Goal: Transaction & Acquisition: Purchase product/service

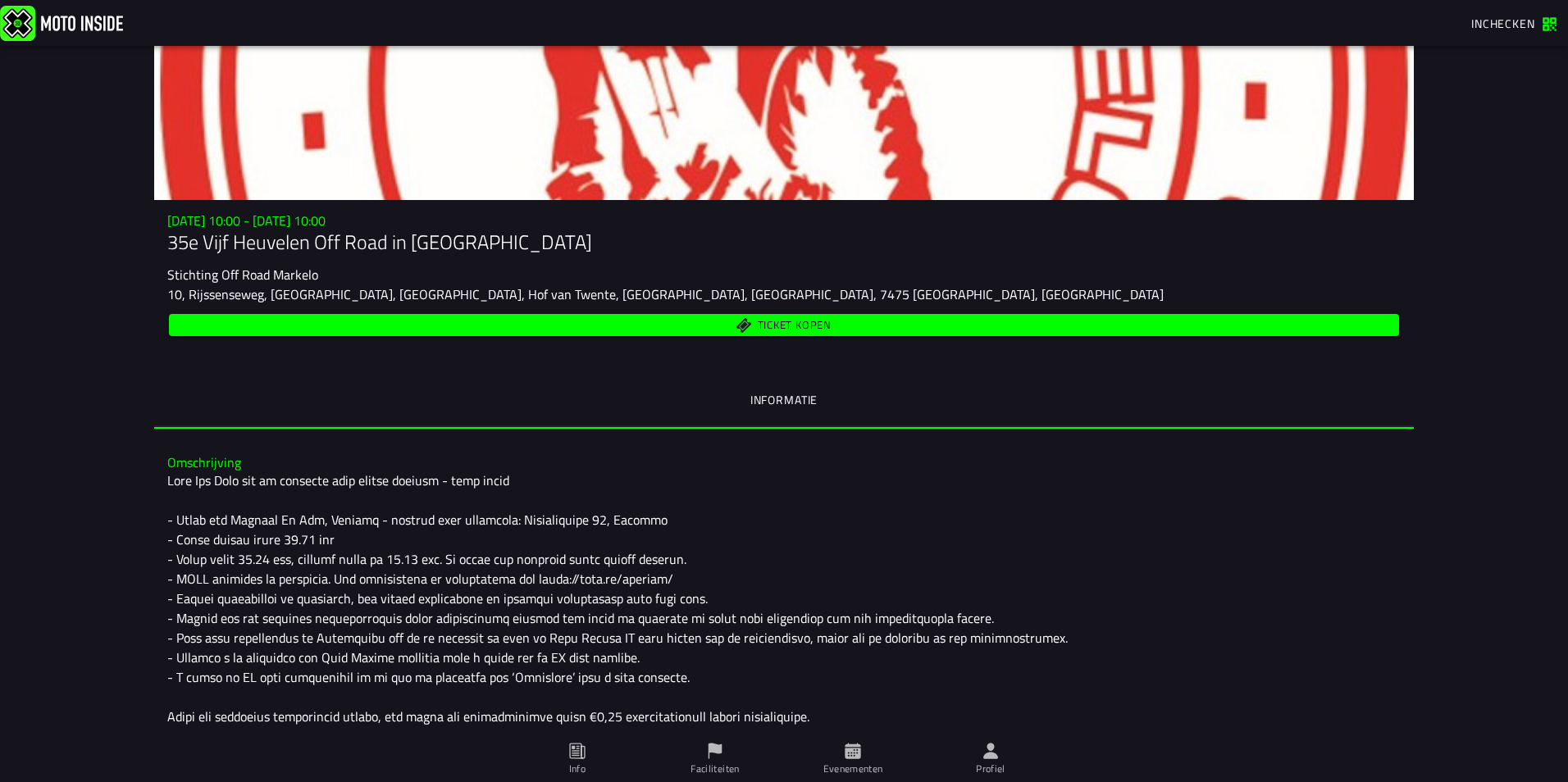
scroll to position [158, 0]
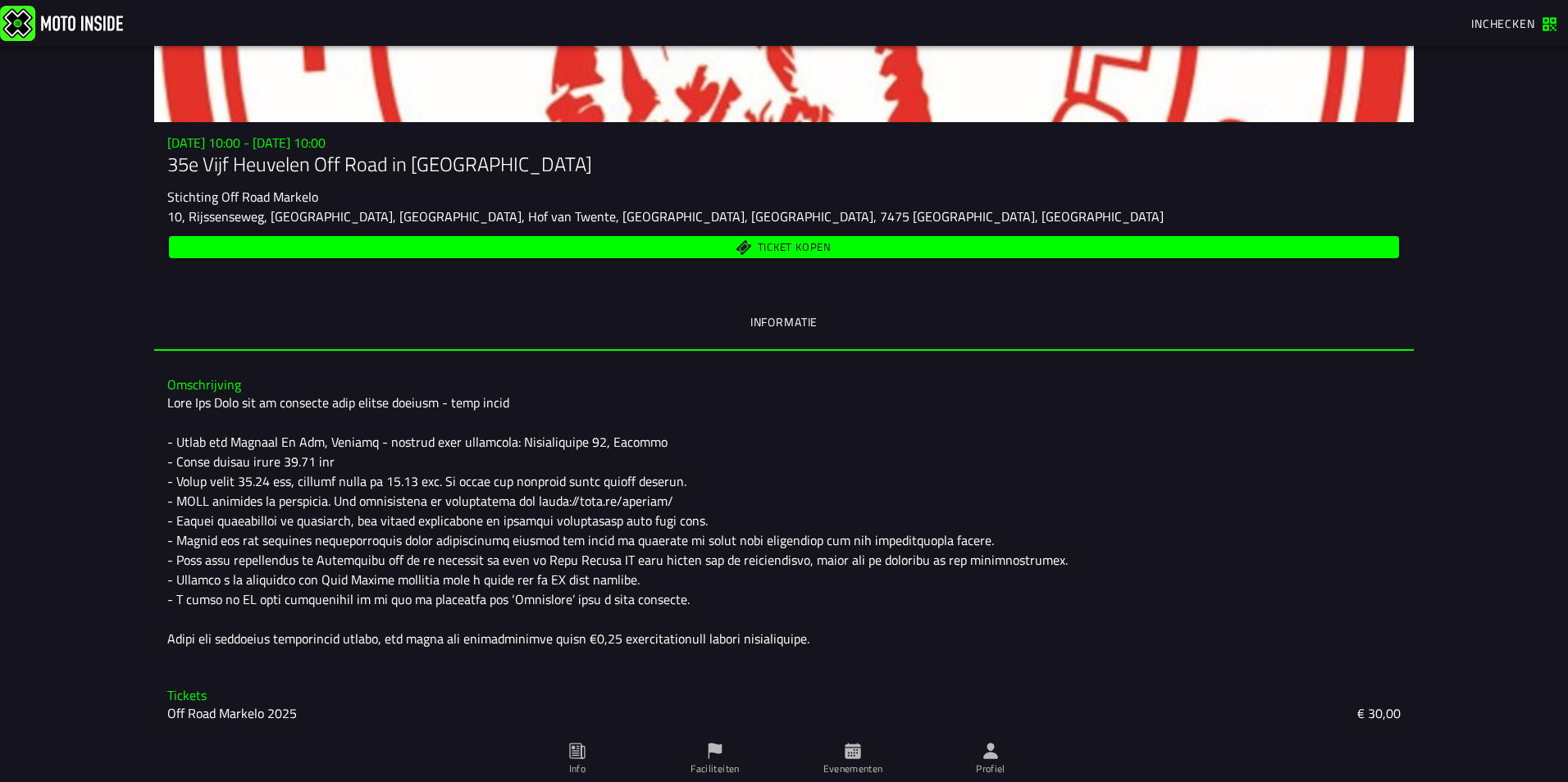
click at [172, 695] on h3 "Tickets" at bounding box center [783, 695] width 1233 height 15
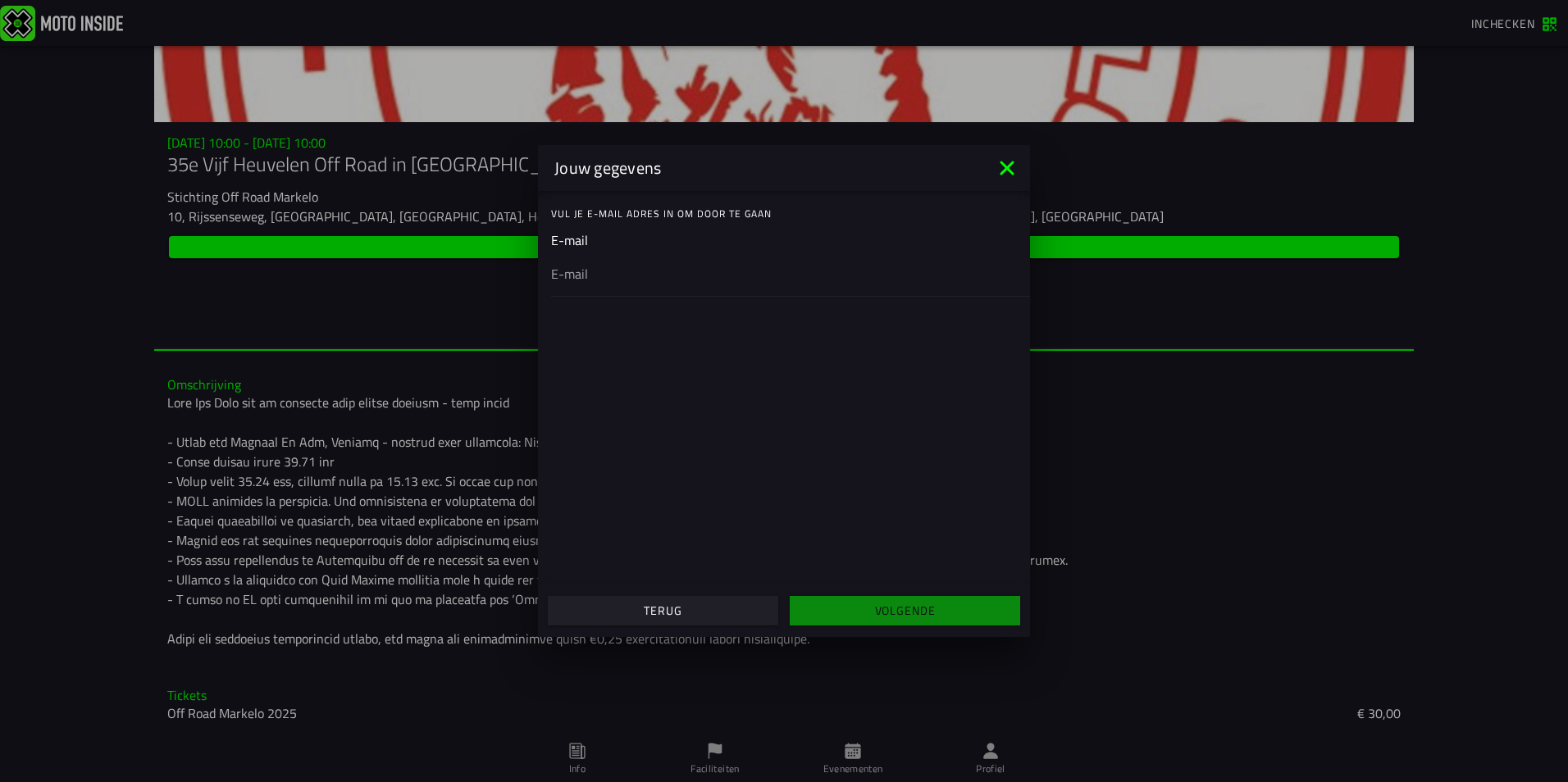
click at [591, 227] on div "Vul je E-mail adres in om door te gaan" at bounding box center [790, 213] width 479 height 33
click at [596, 264] on input "email" at bounding box center [784, 274] width 466 height 20
type input "[EMAIL_ADDRESS][DOMAIN_NAME]"
click at [0, 0] on slot "Volgende" at bounding box center [0, 0] width 0 height 0
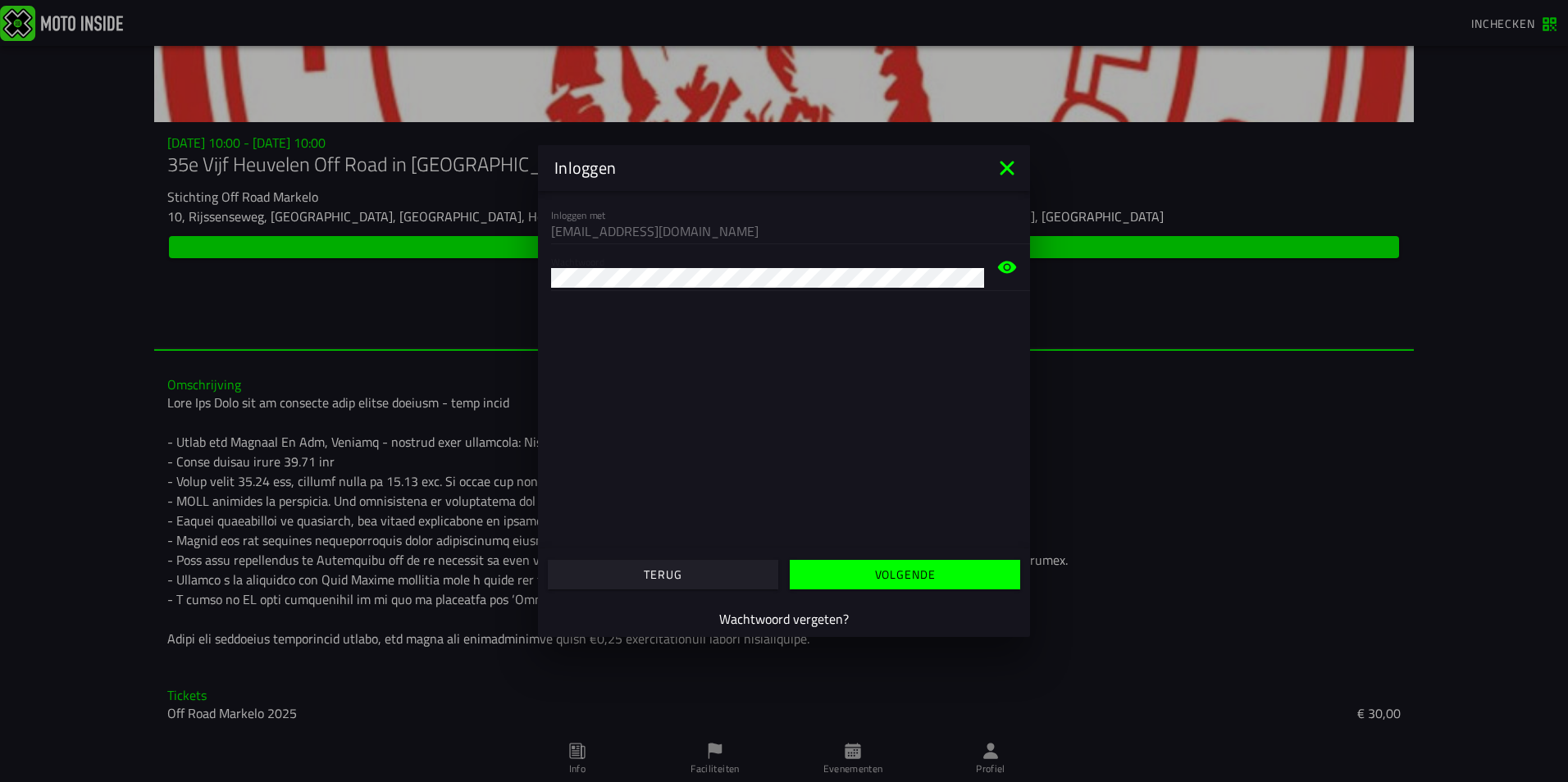
click at [848, 568] on button "Volgende" at bounding box center [905, 574] width 230 height 29
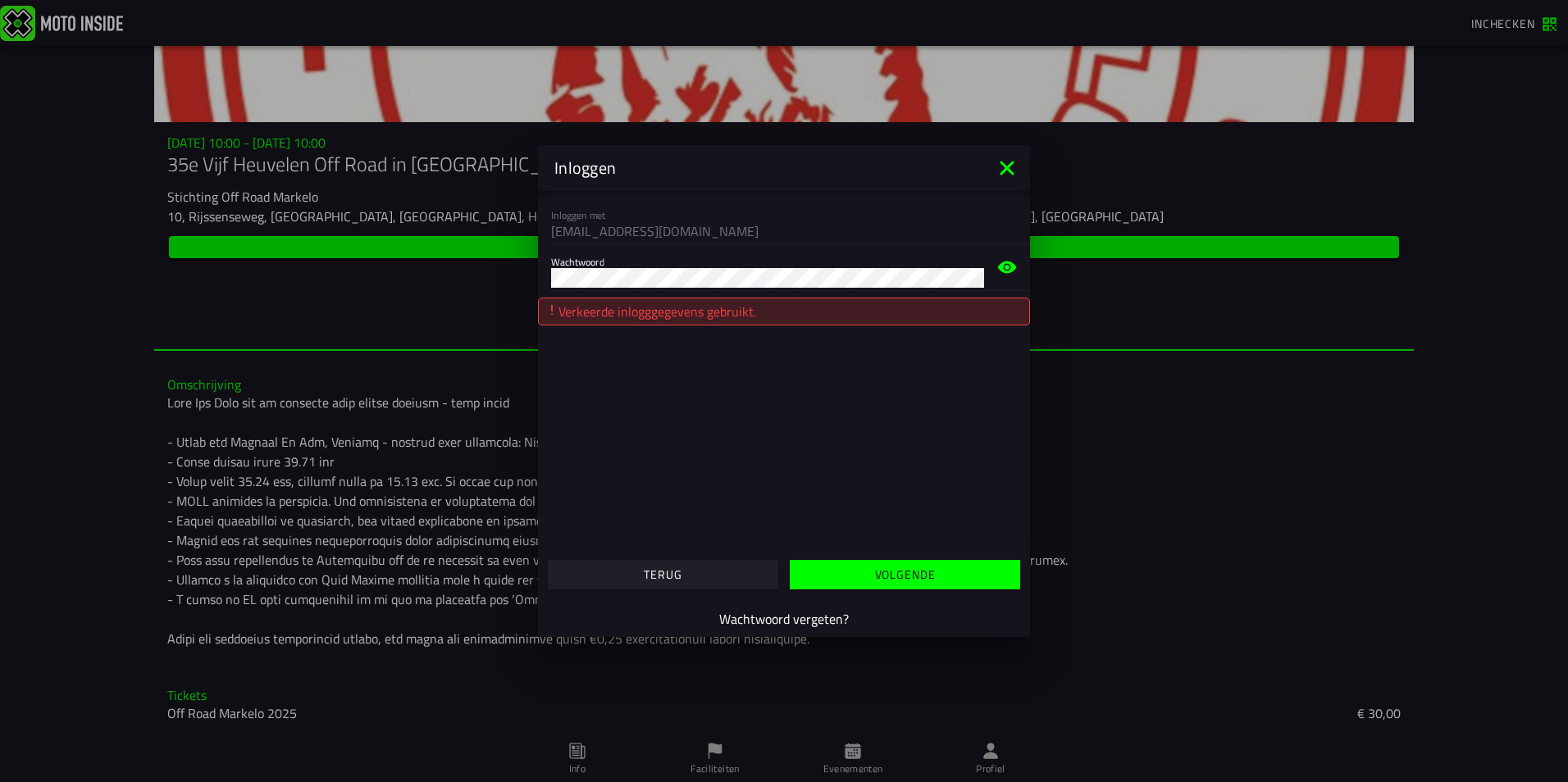
click at [1012, 170] on icon at bounding box center [1006, 168] width 26 height 26
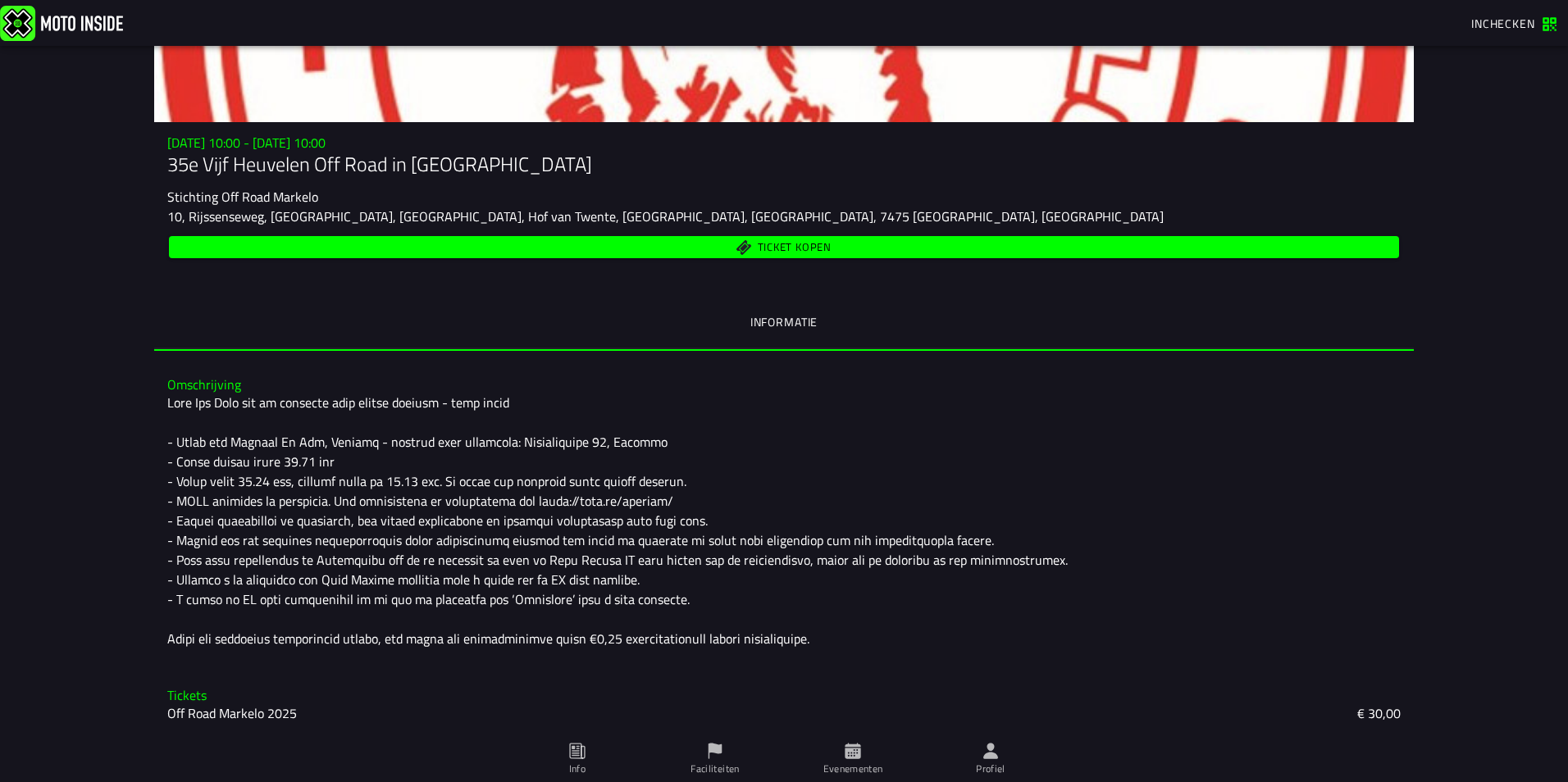
click at [1269, 616] on div at bounding box center [783, 520] width 1233 height 256
click at [779, 246] on span "Ticket kopen" at bounding box center [795, 248] width 74 height 11
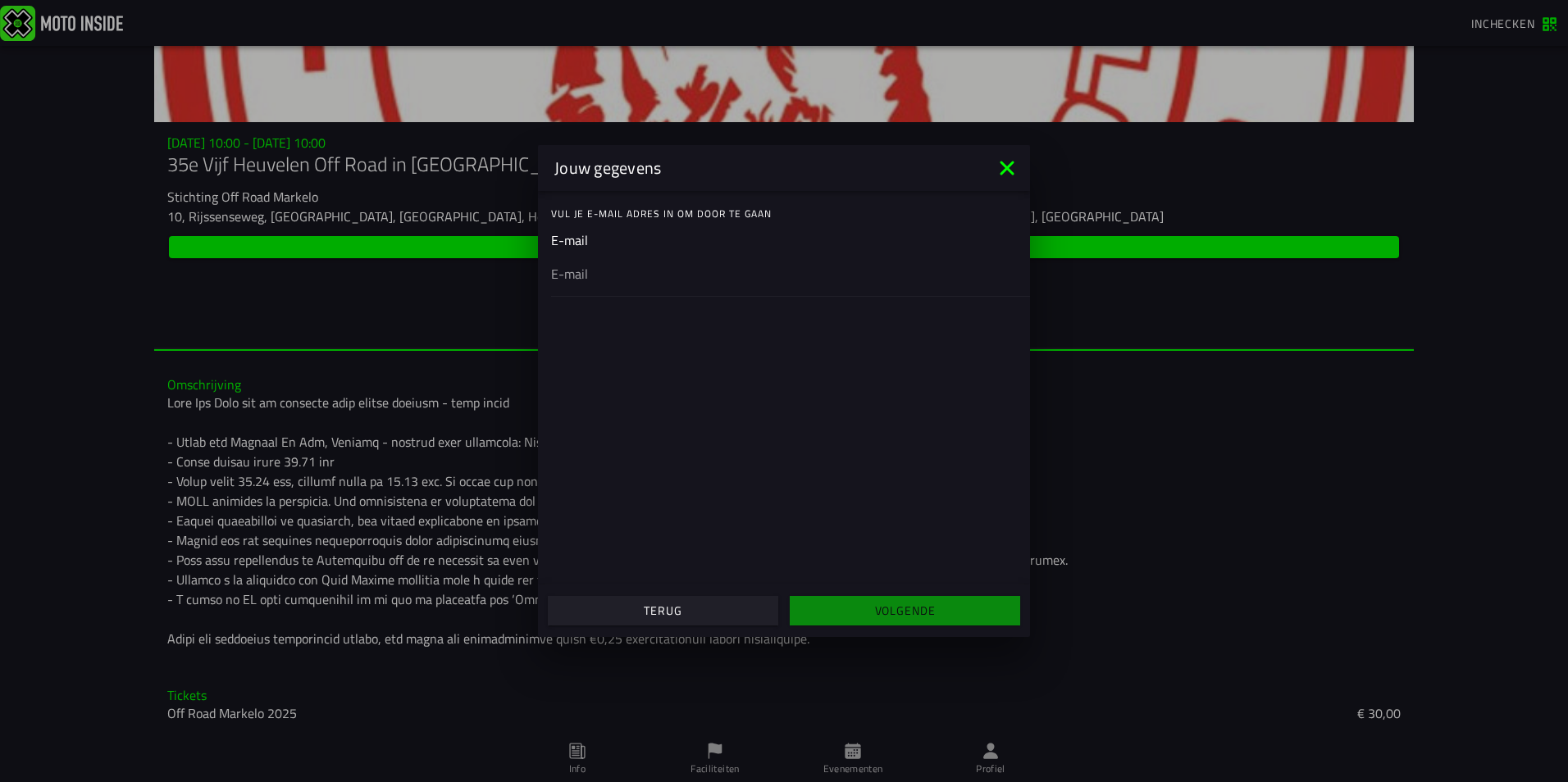
click at [590, 249] on ion-input "E-mail" at bounding box center [784, 262] width 466 height 65
drag, startPoint x: 590, startPoint y: 249, endPoint x: 595, endPoint y: 277, distance: 28.4
click at [595, 277] on input "email" at bounding box center [784, 274] width 466 height 20
type input "[EMAIL_ADDRESS][DOMAIN_NAME]"
click at [0, 0] on slot "Volgende" at bounding box center [0, 0] width 0 height 0
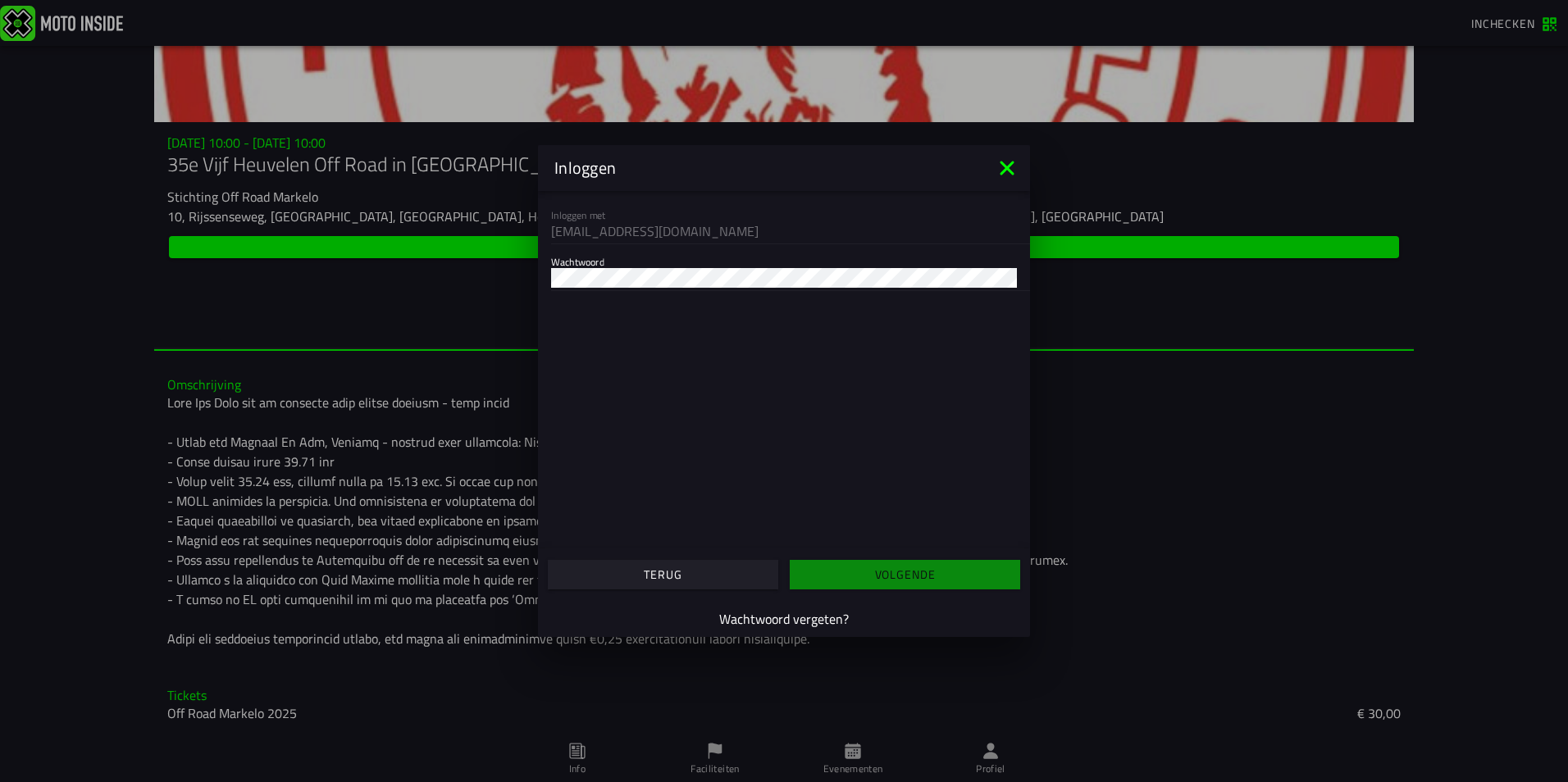
click at [603, 294] on ion-list "Inloggen met [EMAIL_ADDRESS][DOMAIN_NAME] Wachtwoord" at bounding box center [784, 244] width 492 height 106
click at [0, 0] on slot "Volgende" at bounding box center [0, 0] width 0 height 0
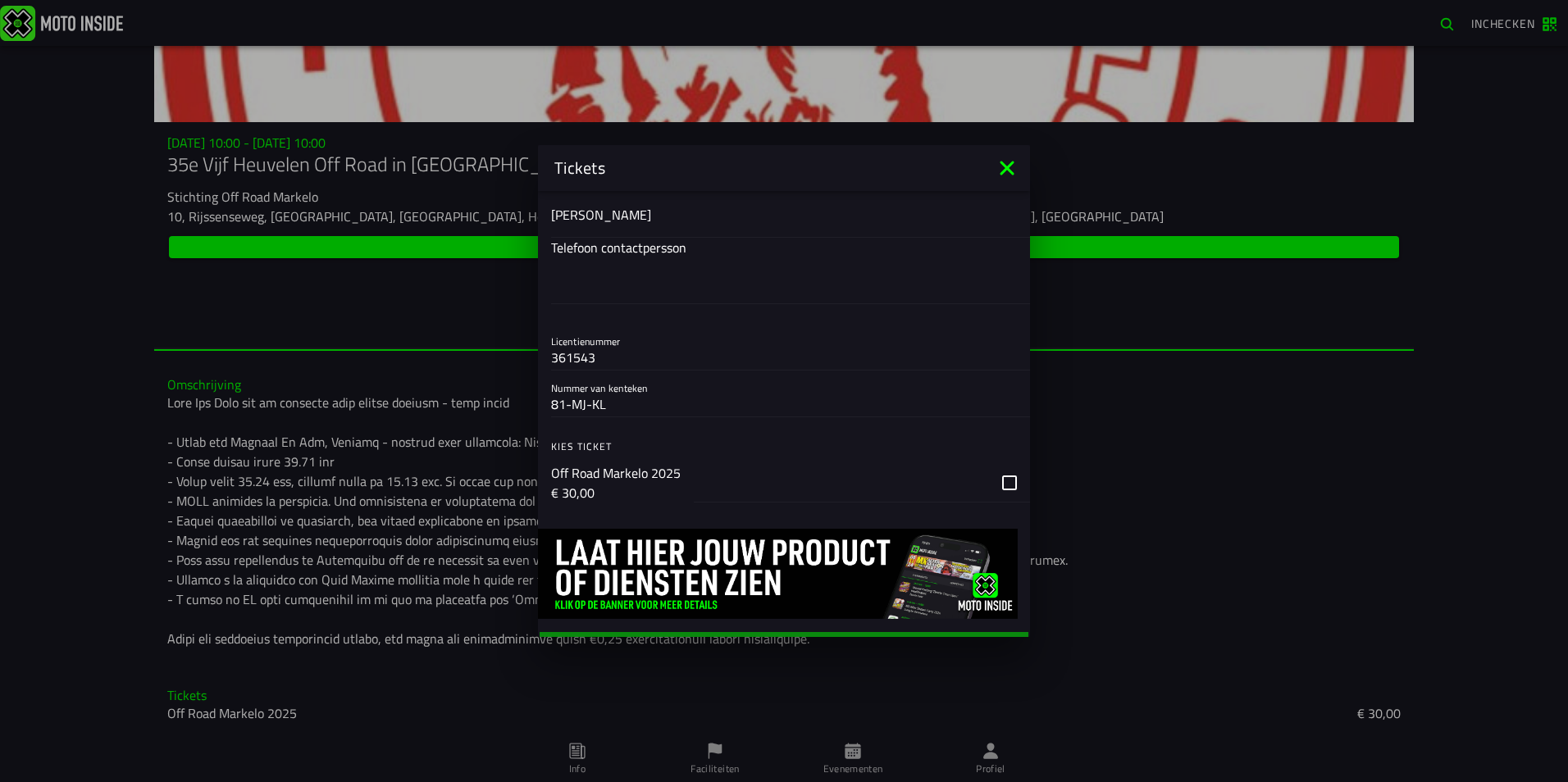
scroll to position [377, 0]
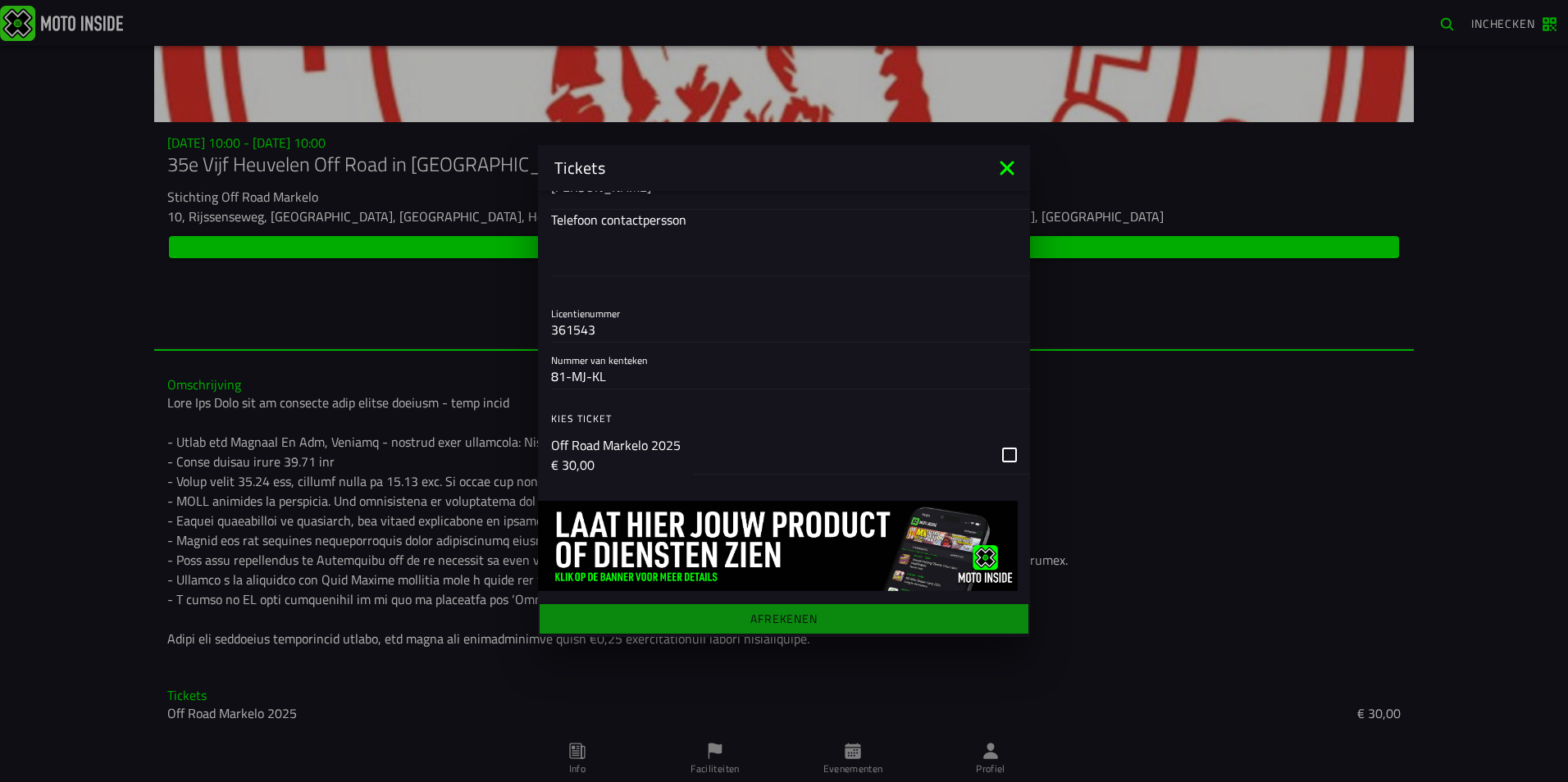
click at [994, 452] on div "button" at bounding box center [862, 455] width 337 height 39
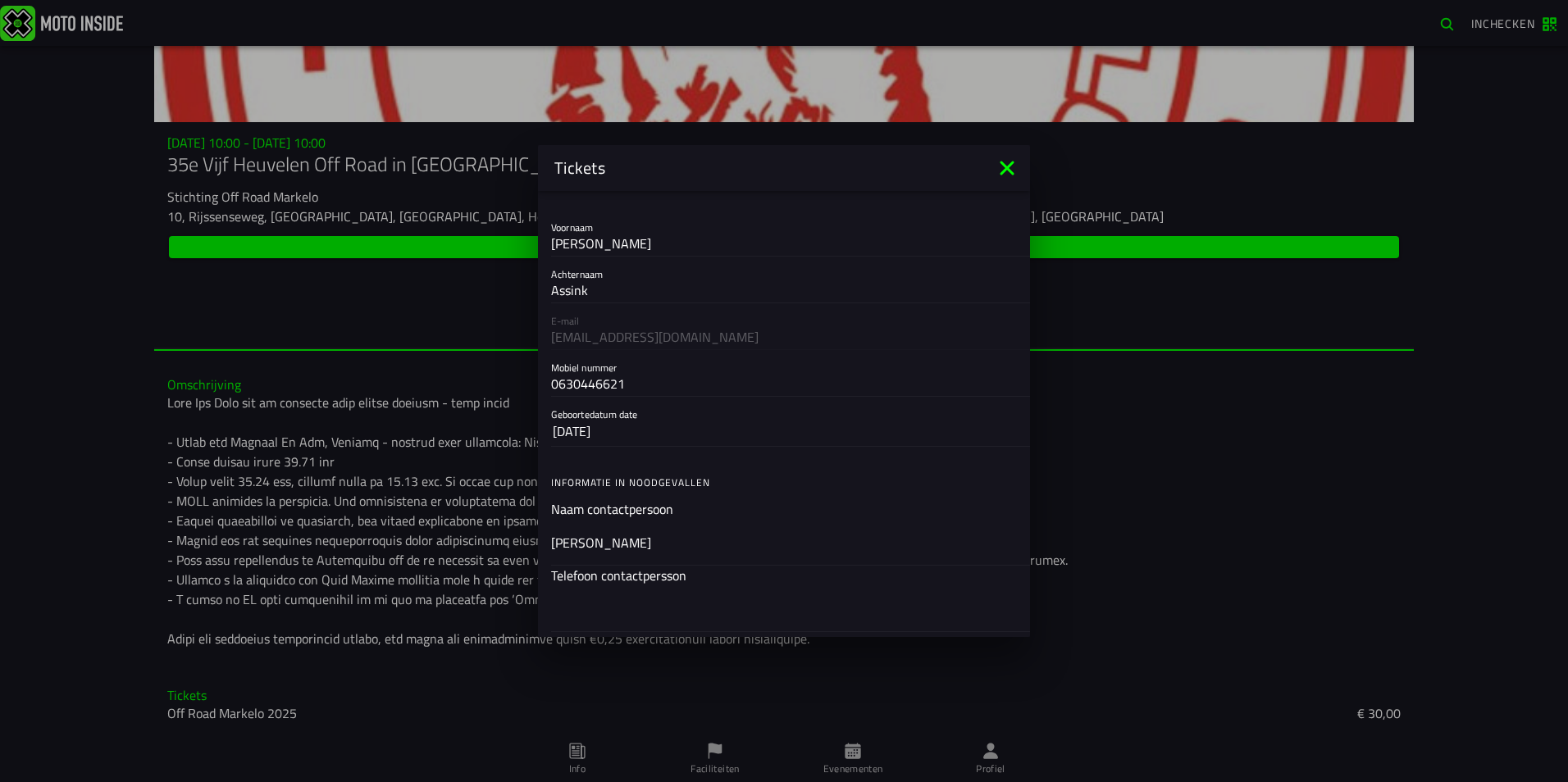
scroll to position [0, 0]
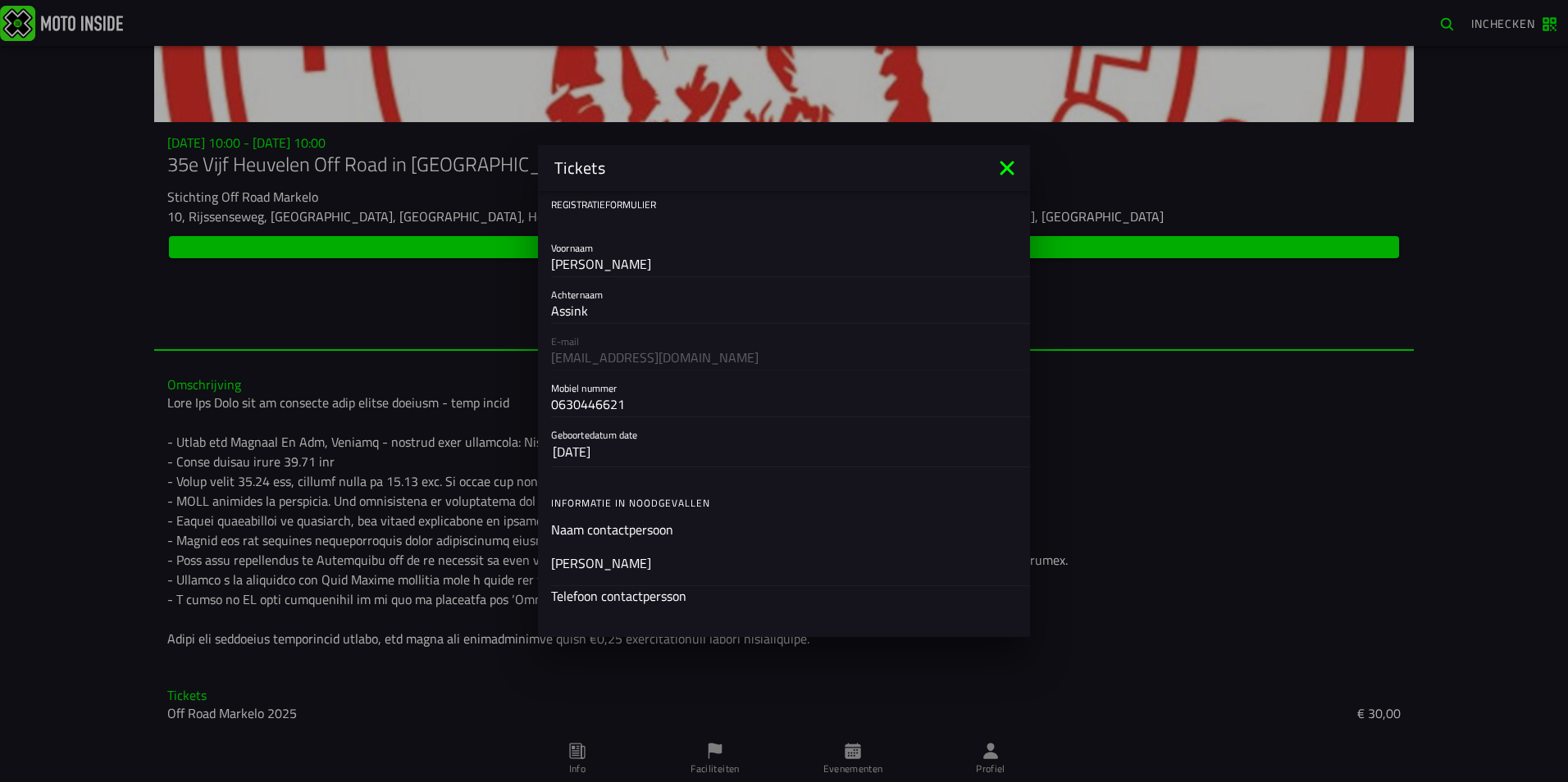
click at [607, 526] on ion-input "Naam contactpersoon [PERSON_NAME]" at bounding box center [784, 552] width 466 height 65
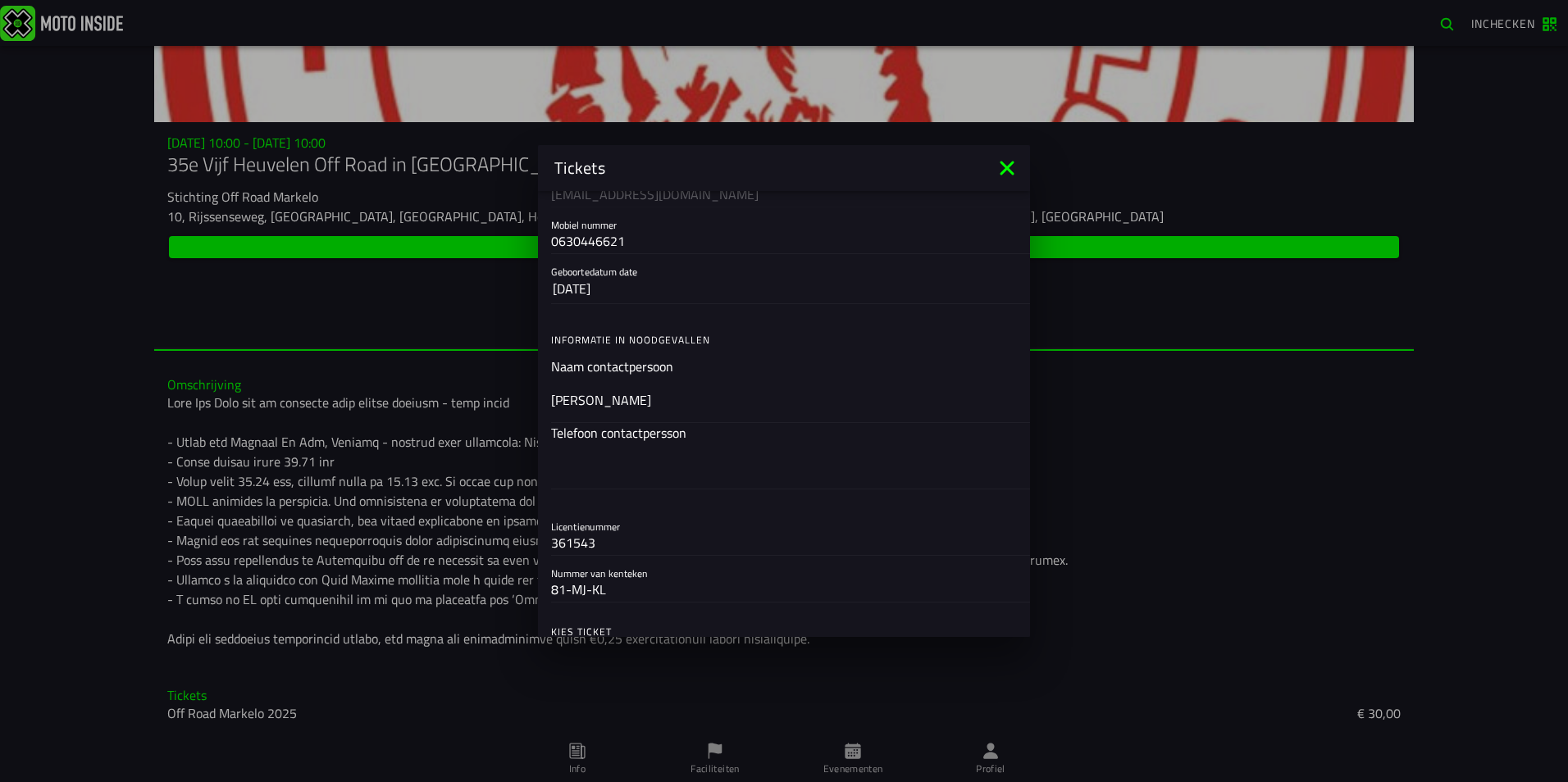
scroll to position [164, 0]
click at [612, 460] on input "text" at bounding box center [784, 466] width 466 height 20
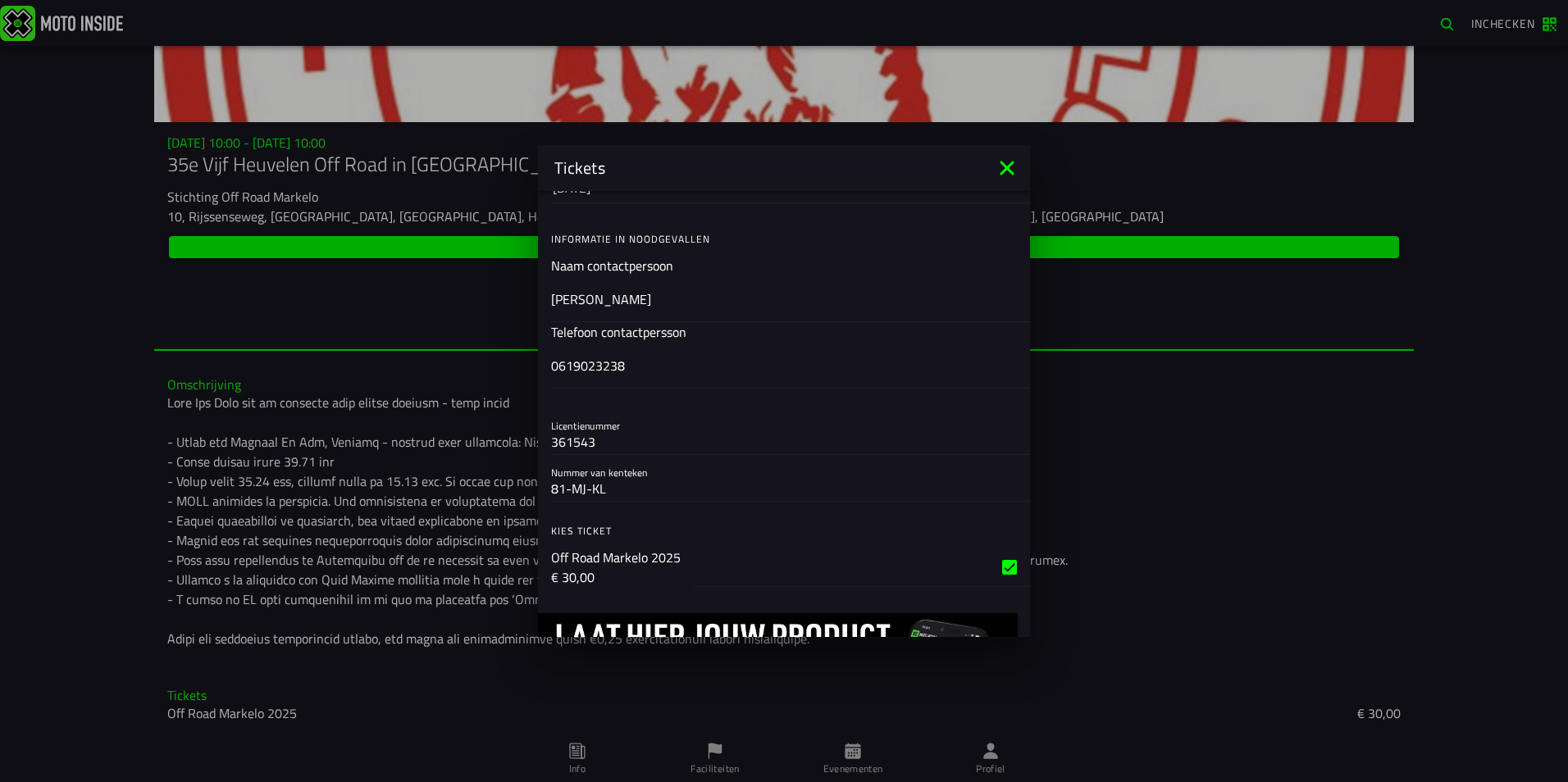
scroll to position [377, 0]
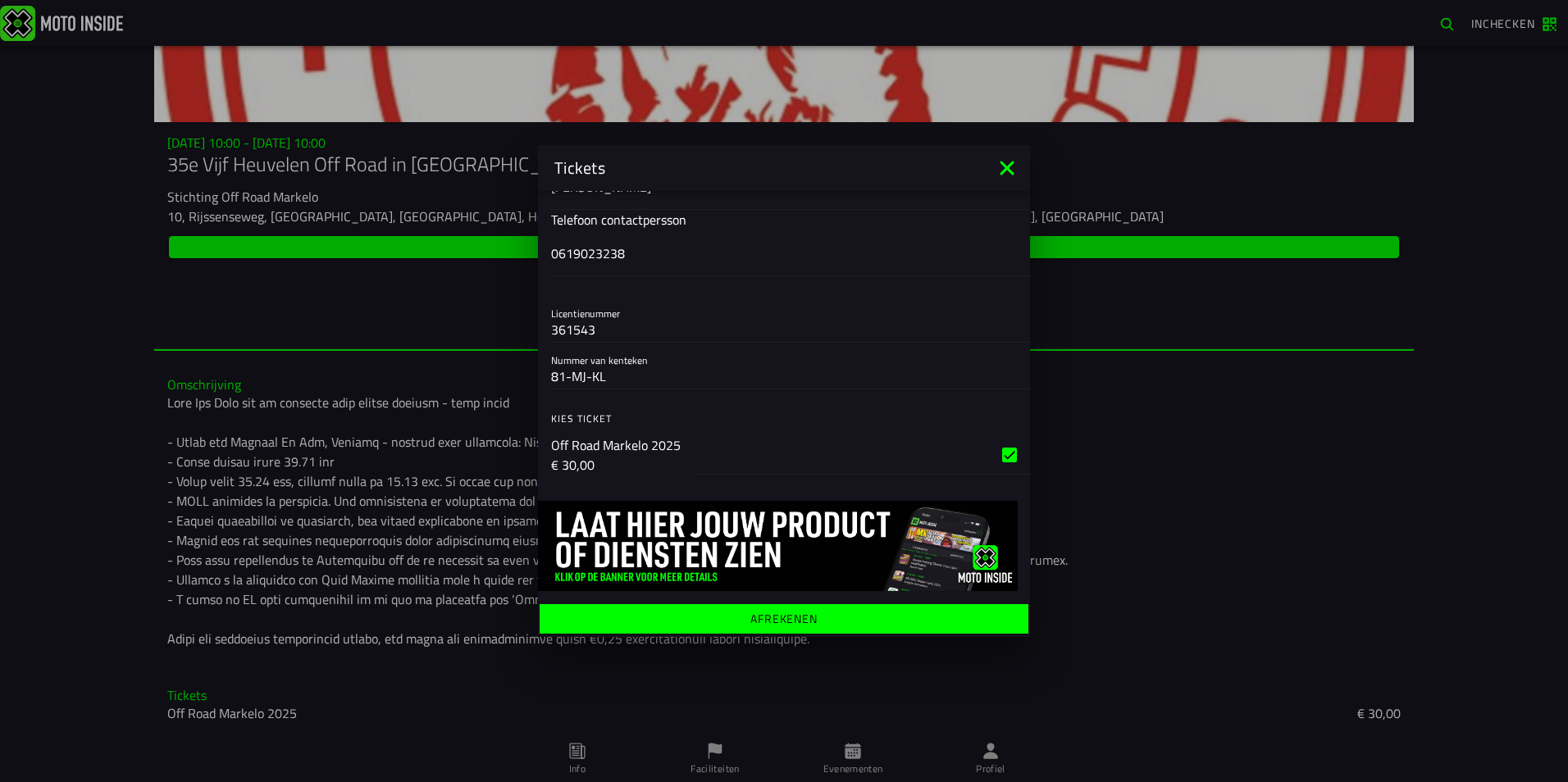
type input "0619023238"
click at [766, 614] on ion-label "Afrekenen" at bounding box center [783, 619] width 67 height 12
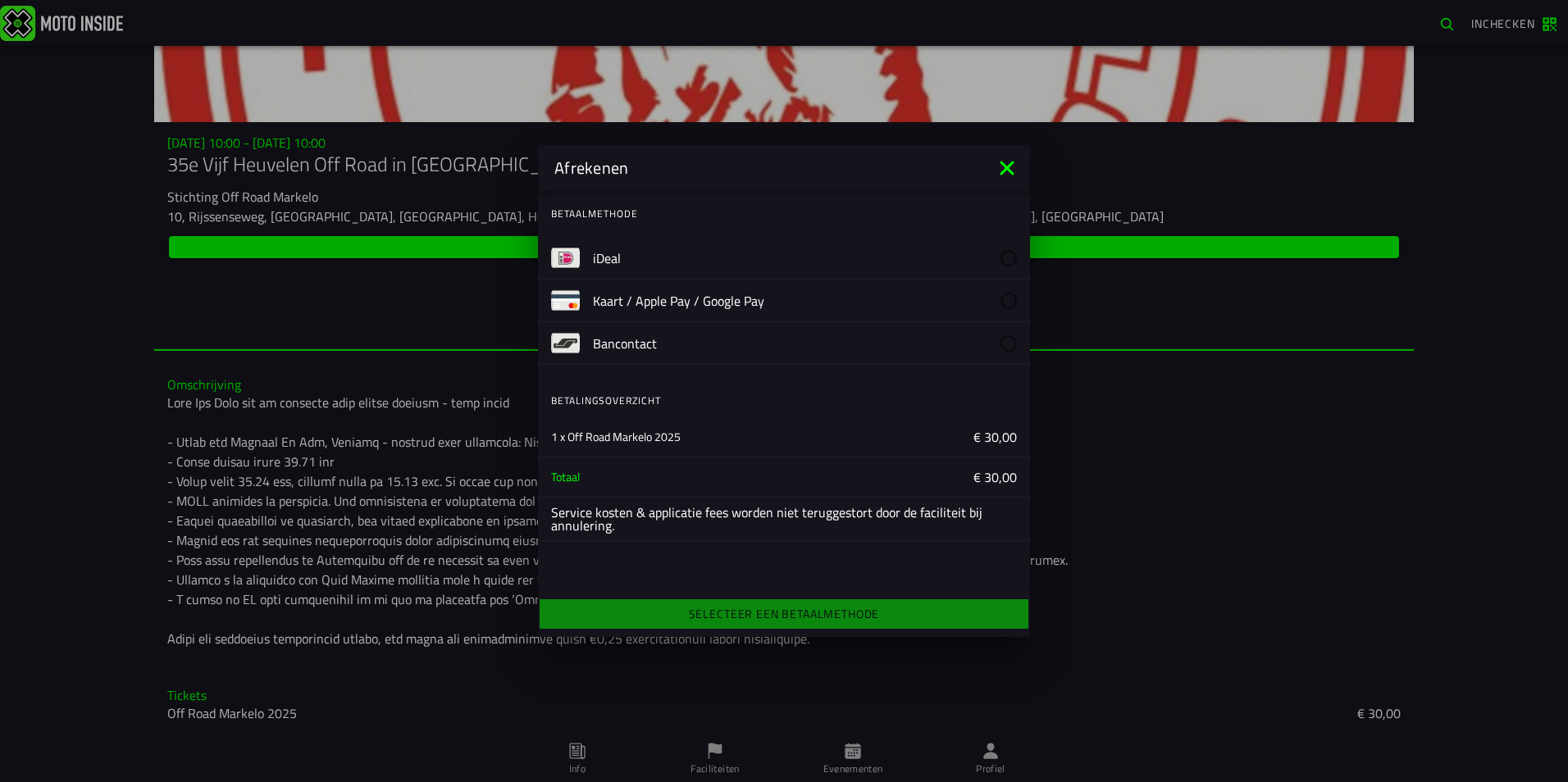
click at [588, 256] on button "iDeal" at bounding box center [784, 258] width 492 height 43
click at [1010, 171] on icon at bounding box center [1007, 168] width 14 height 14
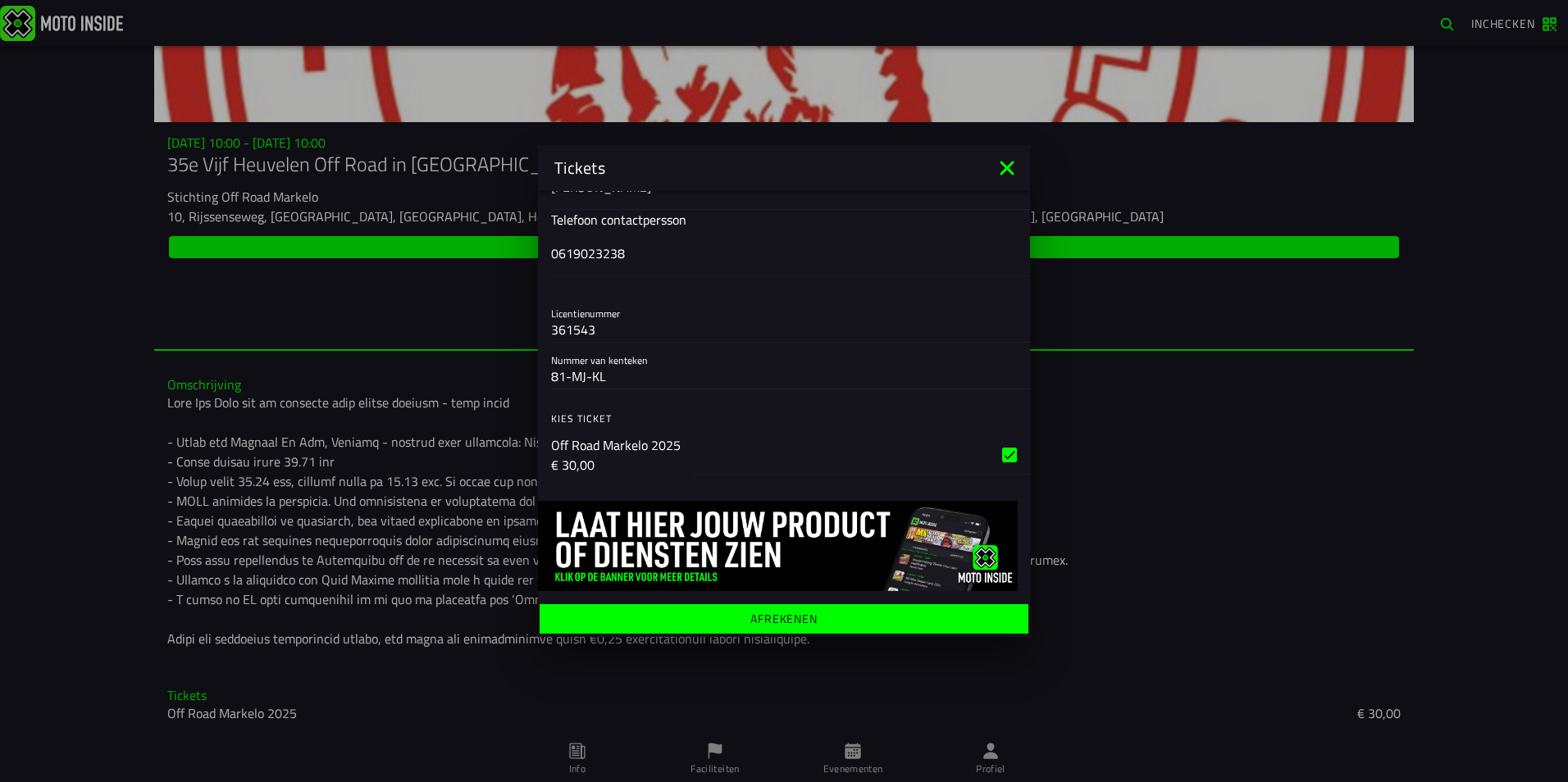
click at [1009, 162] on icon at bounding box center [1006, 168] width 26 height 26
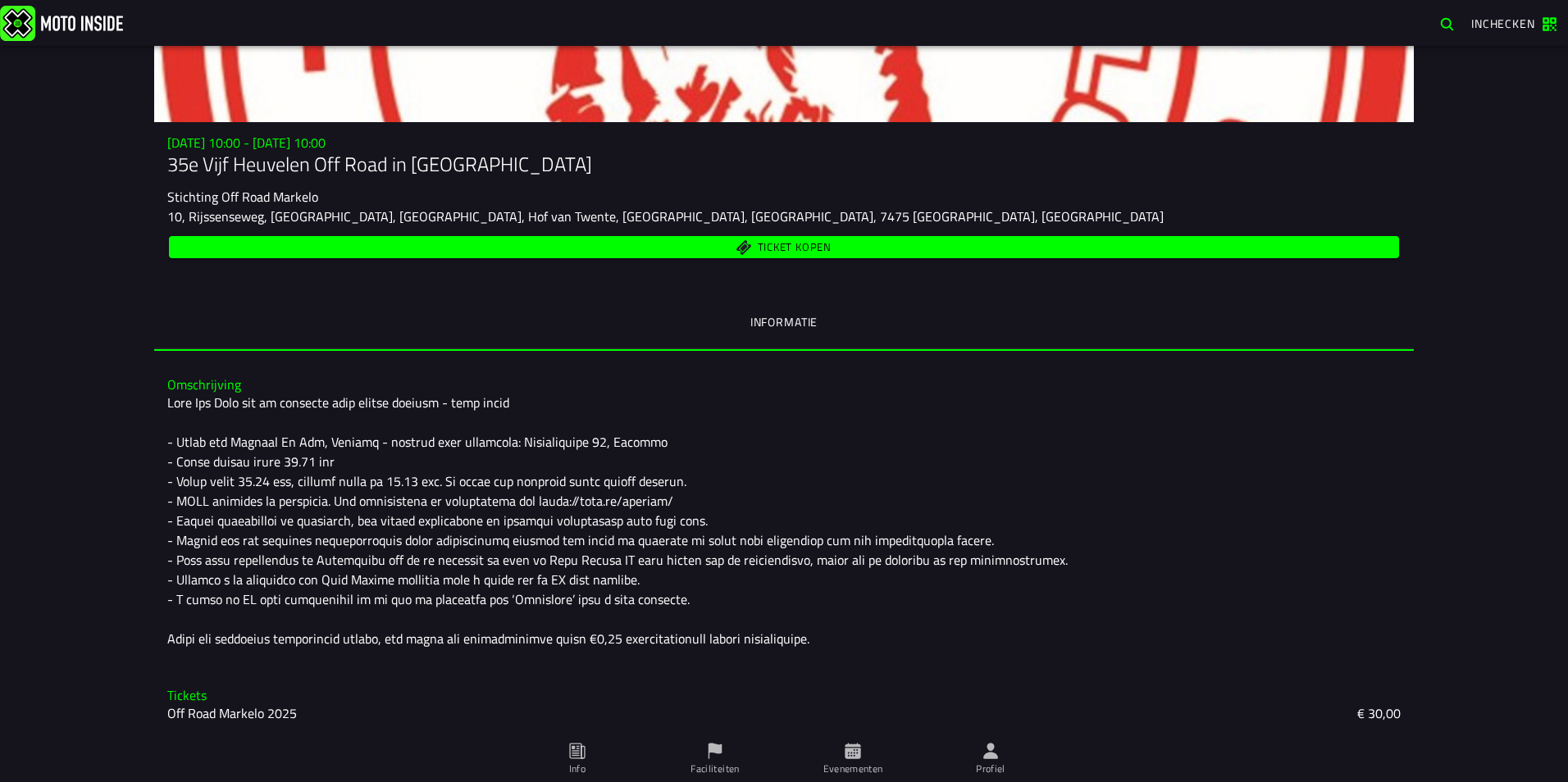
drag, startPoint x: 1299, startPoint y: 408, endPoint x: 1223, endPoint y: 15, distance: 400.3
click at [1299, 375] on div "Omschrijving" at bounding box center [784, 512] width 1260 height 297
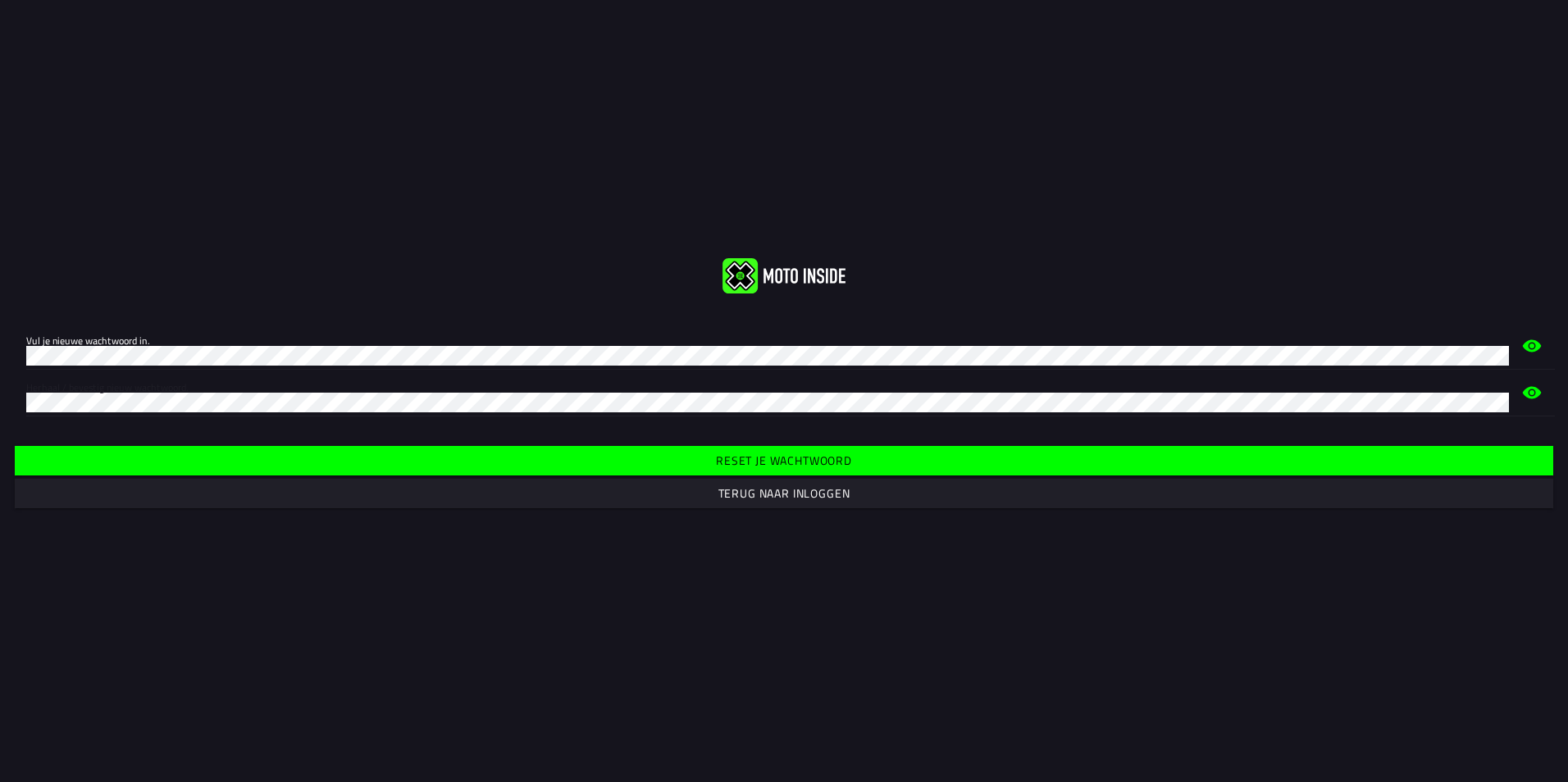
click at [0, 0] on slot "Reset je wachtwoord" at bounding box center [0, 0] width 0 height 0
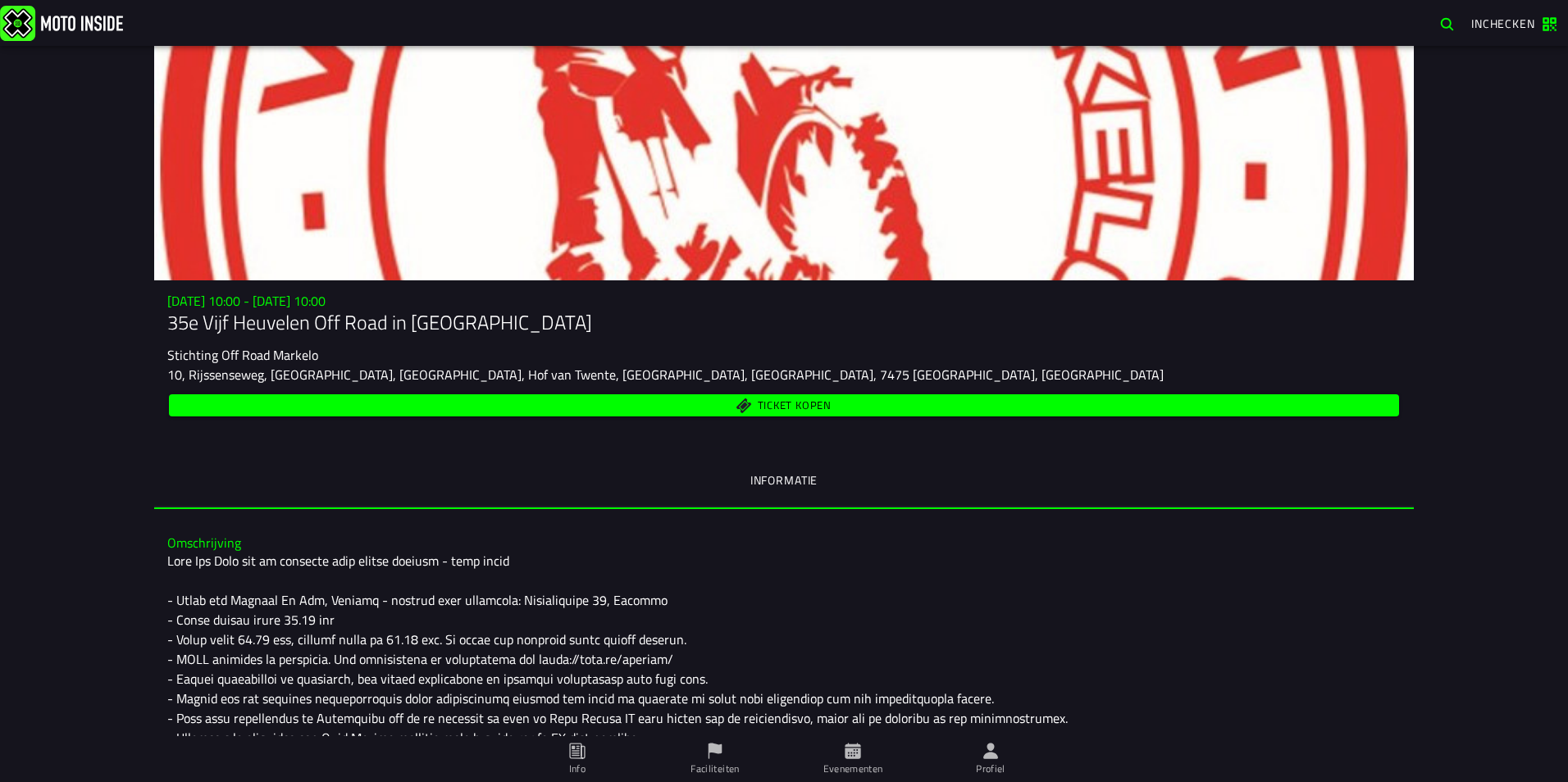
click at [84, 12] on img at bounding box center [62, 22] width 123 height 35
